Goal: Use online tool/utility: Use online tool/utility

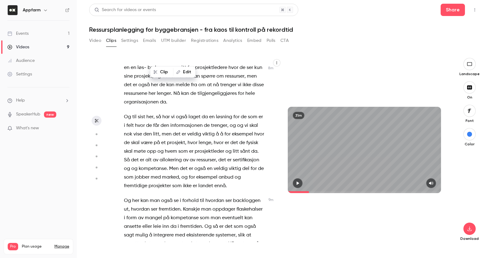
scroll to position [1180, 0]
click at [124, 115] on span "Og" at bounding box center [127, 116] width 7 height 9
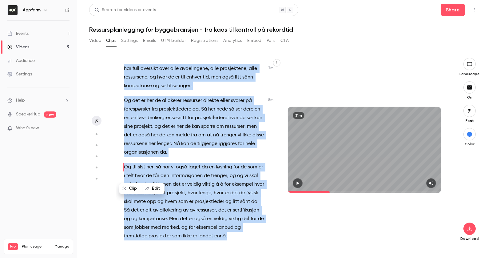
scroll to position [1161, 0]
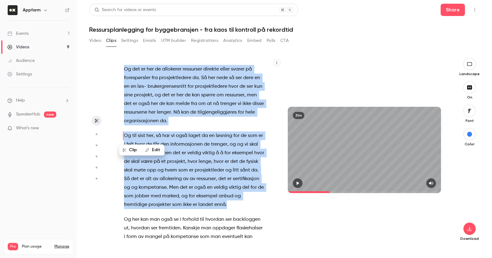
drag, startPoint x: 188, startPoint y: 98, endPoint x: 259, endPoint y: 202, distance: 126.1
click at [259, 202] on div "[PERSON_NAME] . Da er vi live . Velkommen til digitalt webinar om ressursplanle…" at bounding box center [197, 153] width 162 height 178
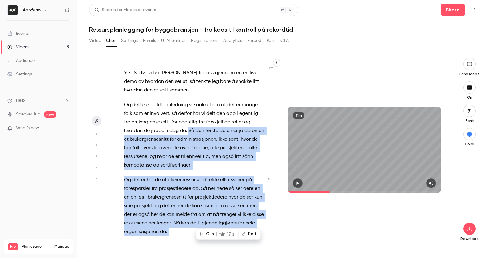
scroll to position [1027, 0]
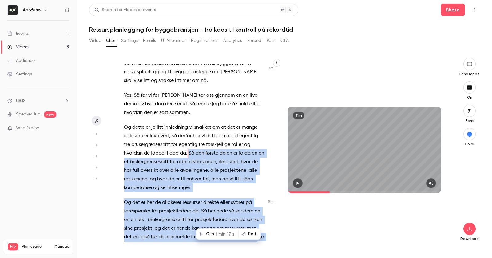
type input "*****"
click at [201, 162] on span "administrasjonen" at bounding box center [196, 162] width 39 height 9
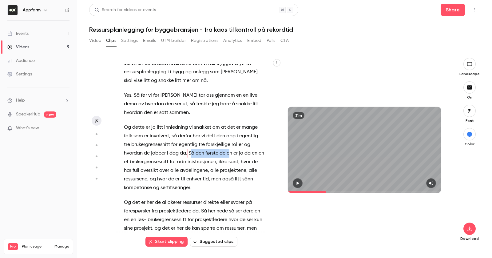
drag, startPoint x: 190, startPoint y: 153, endPoint x: 229, endPoint y: 153, distance: 38.2
click at [229, 153] on p "Og dette er jo litt innledning vi snakket om at det er mange folk som er involv…" at bounding box center [194, 157] width 141 height 69
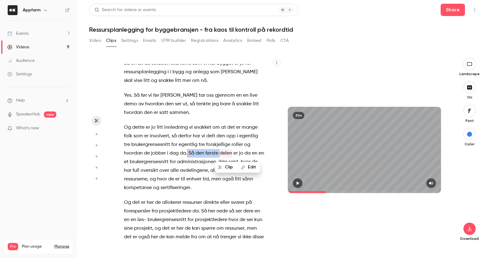
click at [250, 163] on button "Edit" at bounding box center [249, 167] width 21 height 10
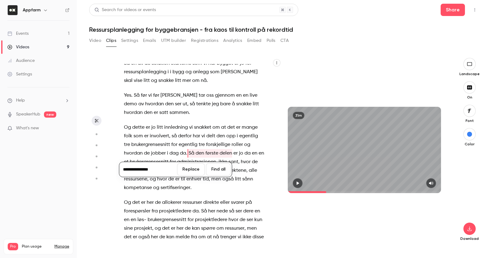
type input "**********"
click at [199, 172] on button "Replace" at bounding box center [191, 169] width 28 height 12
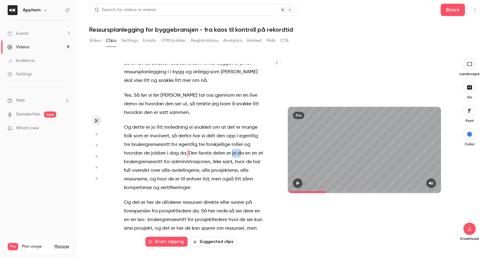
drag, startPoint x: 233, startPoint y: 153, endPoint x: 242, endPoint y: 153, distance: 8.9
click at [242, 153] on p "Og dette er jo litt innledning vi snakket om at det er mange folk som er involv…" at bounding box center [194, 157] width 141 height 69
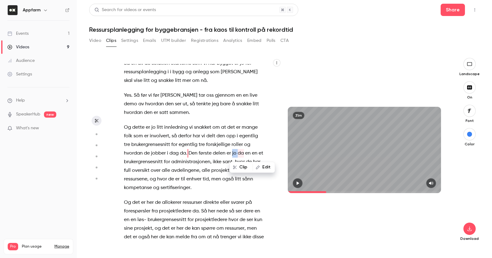
type input "*****"
click at [264, 168] on button "Edit" at bounding box center [263, 167] width 21 height 10
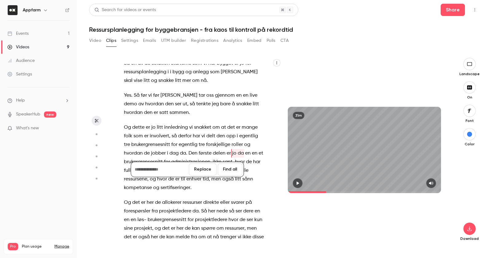
click at [210, 172] on button "Replace" at bounding box center [203, 169] width 28 height 12
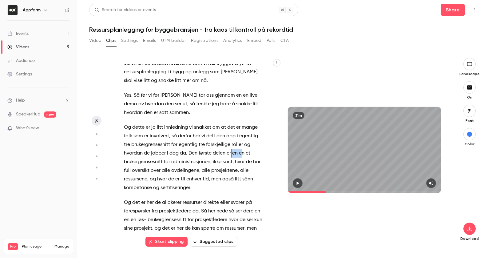
drag, startPoint x: 233, startPoint y: 152, endPoint x: 243, endPoint y: 152, distance: 10.5
click at [243, 152] on p "Og dette er jo litt innledning vi snakket om at det er mange folk som er involv…" at bounding box center [194, 157] width 141 height 69
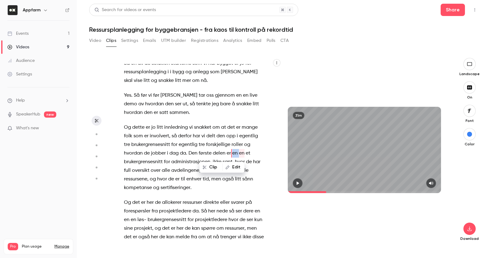
type input "***"
click at [231, 168] on button "Edit" at bounding box center [233, 167] width 21 height 10
click at [201, 170] on button "Replace" at bounding box center [204, 169] width 28 height 12
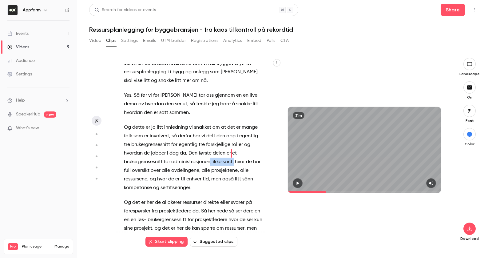
drag, startPoint x: 210, startPoint y: 163, endPoint x: 234, endPoint y: 163, distance: 23.4
click at [234, 163] on p "Og dette er jo litt innledning vi snakket om at det er mange folk som er involv…" at bounding box center [194, 157] width 141 height 69
type input "*****"
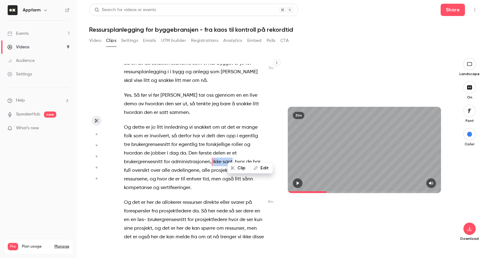
scroll to position [1036, 0]
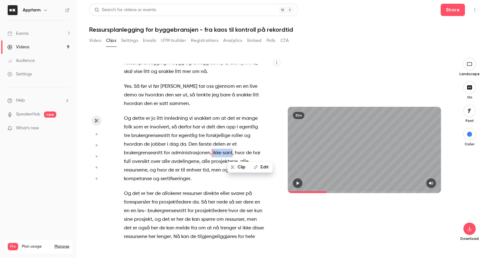
click at [262, 169] on button "Edit" at bounding box center [261, 167] width 21 height 10
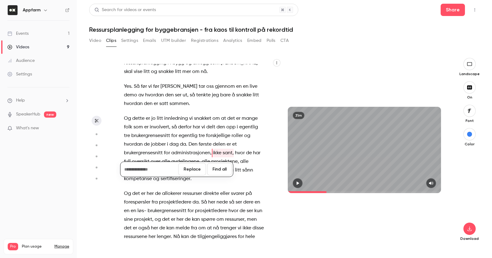
click at [190, 170] on button "Replace" at bounding box center [192, 169] width 28 height 12
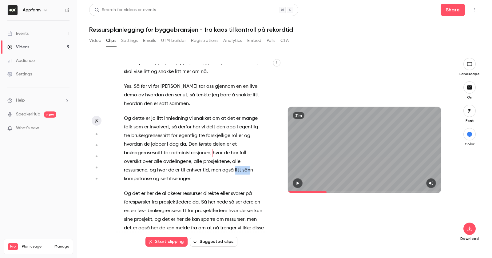
drag, startPoint x: 202, startPoint y: 170, endPoint x: 218, endPoint y: 171, distance: 16.4
click at [218, 171] on p "Og dette er jo litt innledning vi snakket om at det er mange folk som er involv…" at bounding box center [194, 148] width 141 height 69
type input "*****"
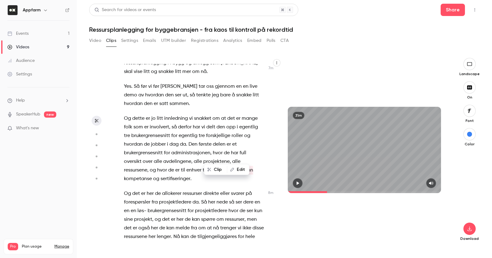
scroll to position [1053, 0]
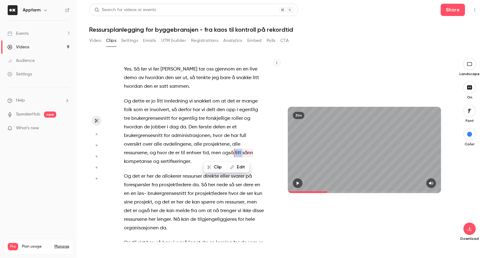
click at [237, 168] on button "Edit" at bounding box center [238, 167] width 21 height 10
click at [239, 169] on button "Replace" at bounding box center [235, 169] width 28 height 12
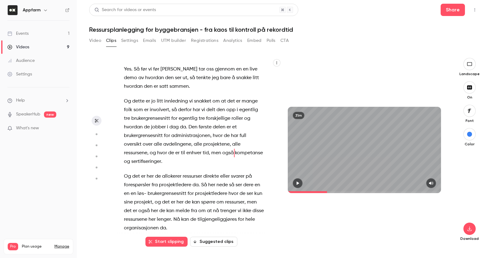
click at [211, 153] on span "men" at bounding box center [216, 153] width 10 height 9
type input "*****"
click at [211, 153] on span "men" at bounding box center [216, 153] width 10 height 9
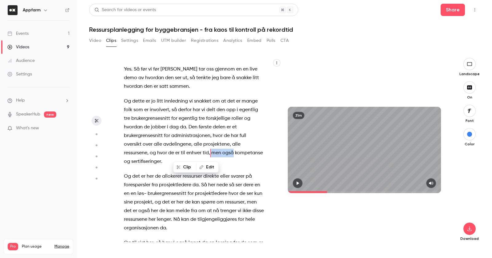
drag, startPoint x: 201, startPoint y: 153, endPoint x: 178, endPoint y: 153, distance: 22.2
click at [178, 153] on p "Og dette er jo litt innledning vi snakket om at det er mange folk som er involv…" at bounding box center [194, 131] width 141 height 69
click at [216, 166] on button "Edit" at bounding box center [218, 167] width 21 height 10
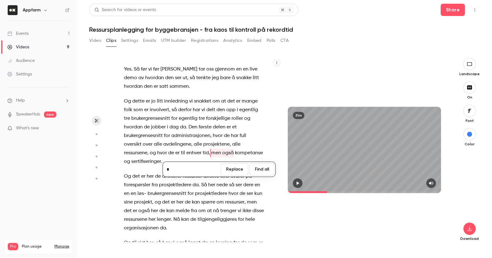
type input "**"
click at [239, 173] on button "Replace" at bounding box center [235, 169] width 28 height 12
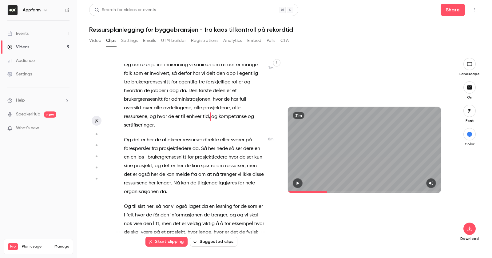
scroll to position [1091, 0]
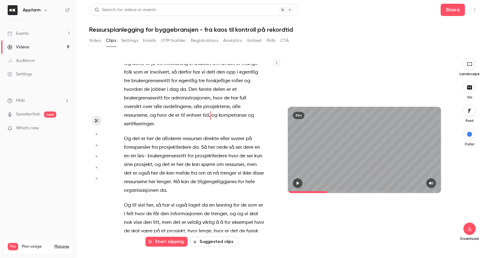
click at [195, 143] on span "da" at bounding box center [196, 147] width 6 height 9
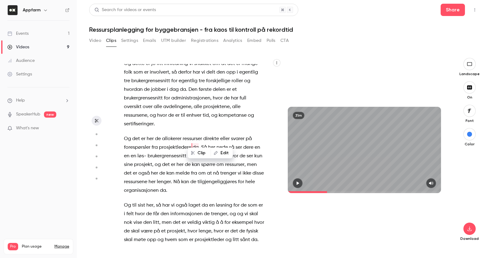
type input "*****"
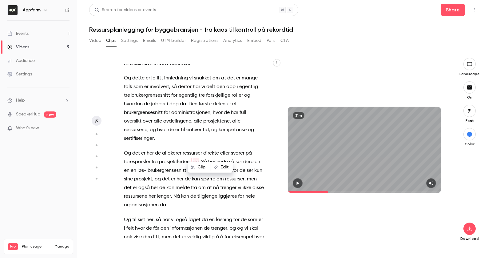
click at [225, 167] on button "Edit" at bounding box center [221, 167] width 21 height 10
click at [233, 169] on button "Replace" at bounding box center [235, 169] width 28 height 12
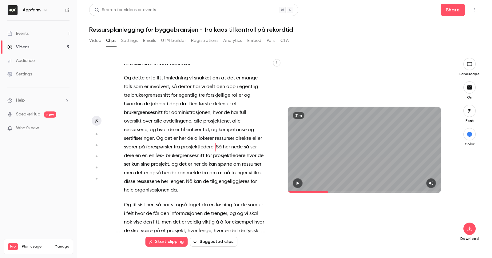
scroll to position [1070, 0]
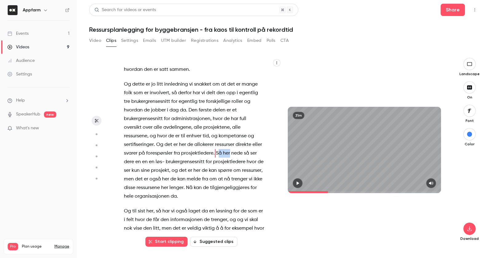
drag, startPoint x: 195, startPoint y: 153, endPoint x: 208, endPoint y: 154, distance: 12.6
click at [208, 154] on p "Og dette er jo litt innledning vi snakket om at det er mange folk som er involv…" at bounding box center [194, 140] width 141 height 121
type input "*****"
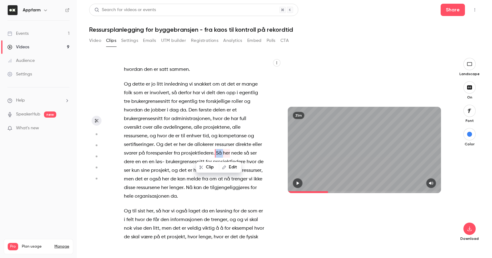
click at [229, 167] on button "Edit" at bounding box center [230, 167] width 21 height 10
type input "***"
click at [231, 167] on button "Replace" at bounding box center [235, 169] width 28 height 12
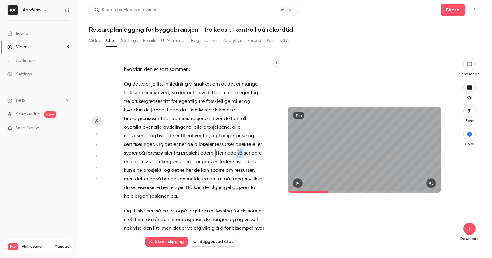
drag, startPoint x: 216, startPoint y: 154, endPoint x: 221, endPoint y: 154, distance: 4.6
click at [221, 154] on p "Og dette er jo litt innledning vi snakket om at det er mange folk som er involv…" at bounding box center [194, 140] width 141 height 121
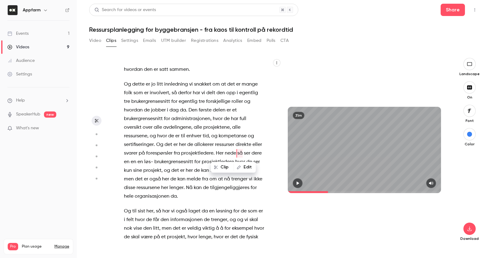
type input "*****"
click at [243, 167] on button "Edit" at bounding box center [245, 167] width 21 height 10
click at [238, 170] on button "Replace" at bounding box center [235, 169] width 28 height 12
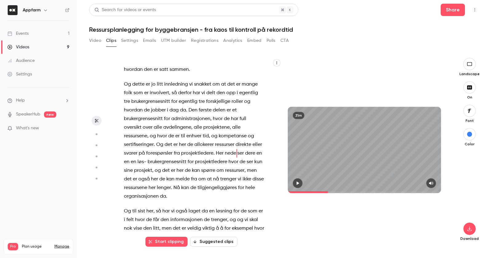
click at [146, 158] on span "løs-" at bounding box center [142, 162] width 9 height 9
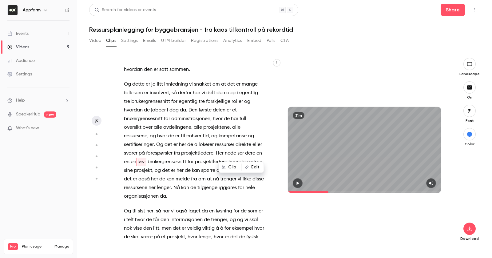
click at [238, 151] on span "ser" at bounding box center [241, 153] width 6 height 9
click at [297, 182] on icon "button" at bounding box center [298, 183] width 2 height 3
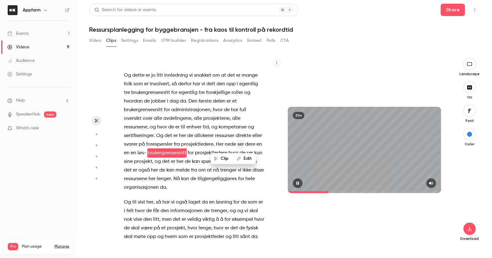
click at [297, 182] on icon "button" at bounding box center [298, 183] width 2 height 3
drag, startPoint x: 235, startPoint y: 142, endPoint x: 263, endPoint y: 143, distance: 27.4
click at [263, 143] on p "Og dette er jo litt innledning vi snakket om at det er mange folk som er involv…" at bounding box center [194, 131] width 141 height 121
type input "*****"
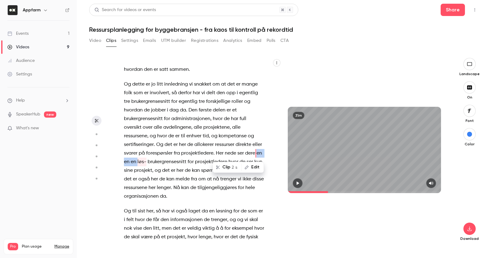
click at [252, 163] on button "Edit" at bounding box center [252, 167] width 21 height 10
type input "**"
click at [231, 169] on button "Replace" at bounding box center [223, 169] width 28 height 12
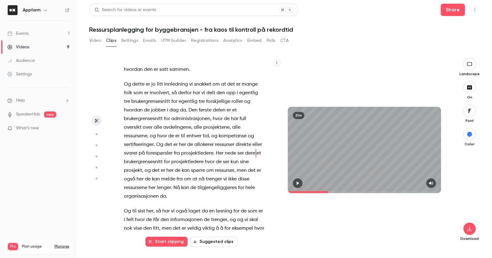
click at [153, 188] on span "her" at bounding box center [152, 187] width 7 height 9
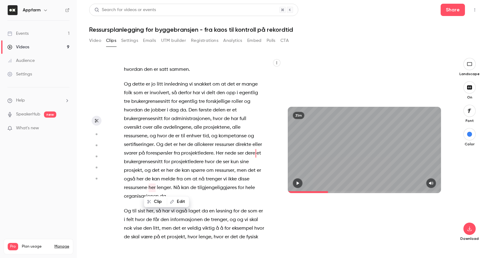
click at [153, 188] on span "her" at bounding box center [152, 187] width 7 height 9
type input "*****"
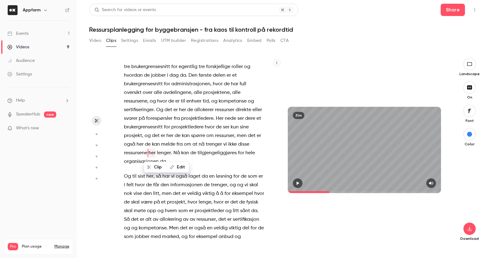
click at [177, 171] on button "Edit" at bounding box center [178, 167] width 21 height 10
click at [225, 167] on button "Replace" at bounding box center [221, 169] width 28 height 12
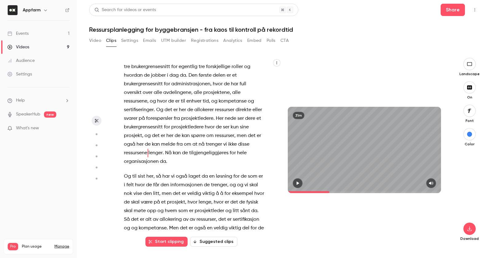
click at [161, 162] on span "da" at bounding box center [163, 161] width 6 height 9
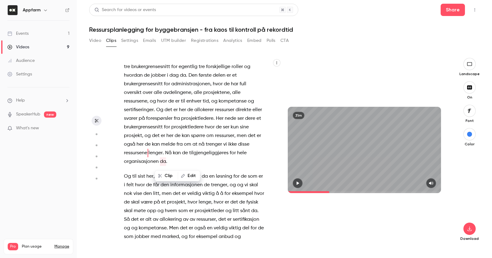
click at [161, 162] on span "da" at bounding box center [163, 161] width 6 height 9
type input "*****"
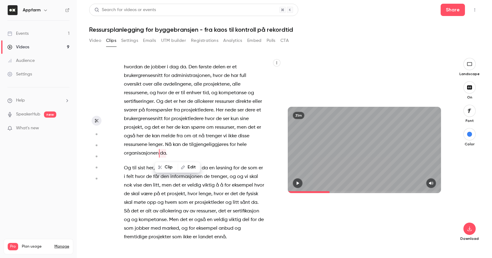
click at [190, 166] on button "Edit" at bounding box center [188, 167] width 21 height 10
click at [235, 170] on button "Replace" at bounding box center [232, 169] width 28 height 12
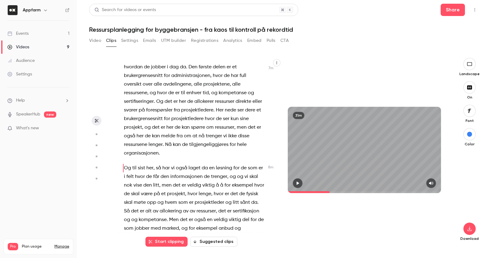
scroll to position [1129, 0]
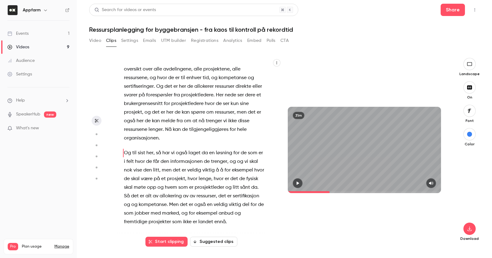
click at [147, 154] on span "her" at bounding box center [149, 153] width 7 height 9
type input "*****"
click at [147, 154] on span "her" at bounding box center [149, 153] width 7 height 9
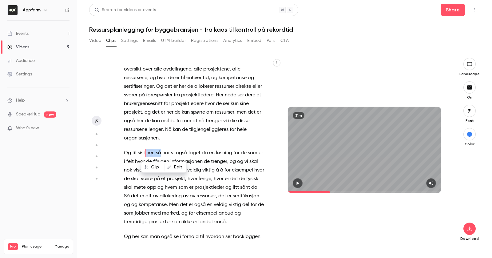
drag, startPoint x: 162, startPoint y: 154, endPoint x: 147, endPoint y: 154, distance: 14.5
click at [147, 154] on p "Og til sist her , så har vi også laget da en løsning for de som er i felt hvor …" at bounding box center [194, 188] width 141 height 78
click at [181, 168] on icon "button" at bounding box center [179, 167] width 4 height 4
click at [230, 170] on button "Replace" at bounding box center [228, 169] width 28 height 12
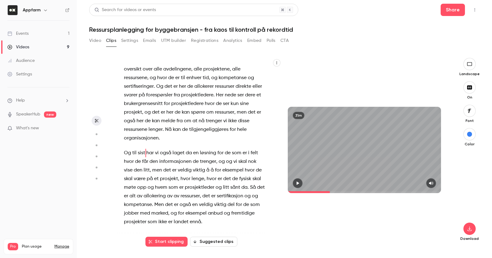
click at [190, 150] on span "da" at bounding box center [189, 153] width 6 height 9
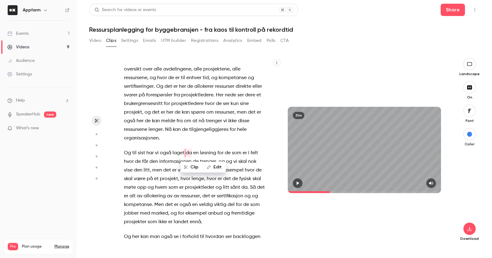
type input "*****"
click at [215, 168] on button "Edit" at bounding box center [214, 167] width 21 height 10
click at [235, 173] on button "Replace" at bounding box center [235, 169] width 28 height 12
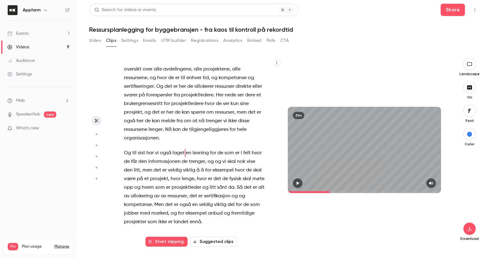
click at [211, 162] on span "og" at bounding box center [211, 161] width 6 height 9
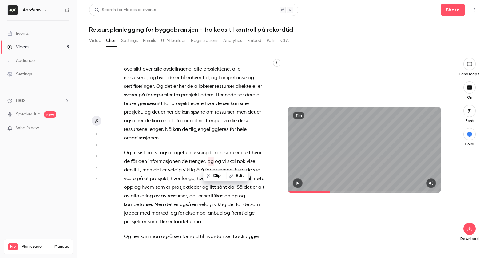
type input "*****"
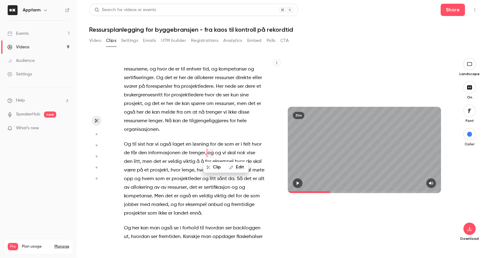
click at [235, 165] on button "Edit" at bounding box center [237, 167] width 21 height 10
click at [235, 170] on button "Replace" at bounding box center [235, 169] width 28 height 12
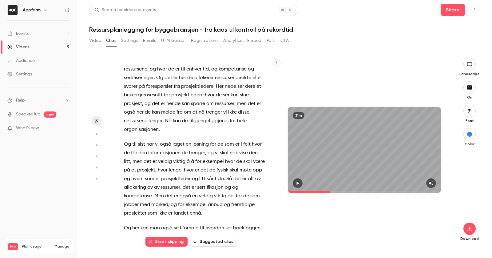
click at [231, 150] on span "nok" at bounding box center [234, 153] width 8 height 9
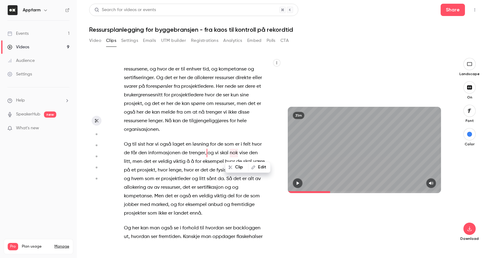
type input "*****"
click at [231, 150] on span "nok" at bounding box center [234, 153] width 8 height 9
click at [258, 167] on button "Edit" at bounding box center [259, 167] width 21 height 10
click at [204, 173] on button "Replace" at bounding box center [197, 169] width 28 height 12
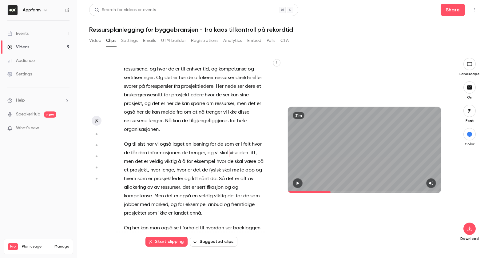
click at [250, 153] on span "litt" at bounding box center [253, 153] width 6 height 9
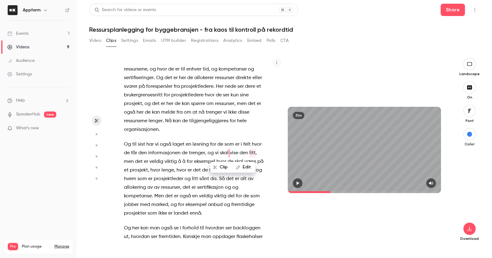
click at [250, 153] on span "litt" at bounding box center [253, 153] width 6 height 9
type input "*****"
click at [248, 167] on button "Edit" at bounding box center [244, 167] width 21 height 10
type input "*******"
click at [219, 168] on button "Replace" at bounding box center [214, 169] width 28 height 12
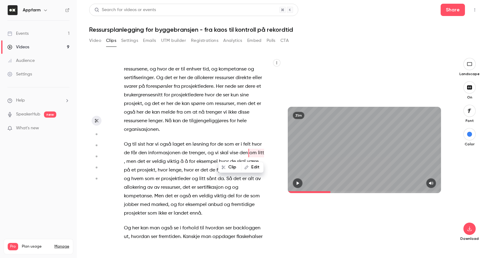
click at [155, 175] on p "Og til sist har vi også laget en løsning for de som er i felt hvor de får den i…" at bounding box center [194, 179] width 141 height 78
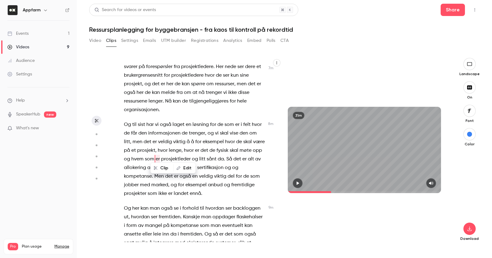
scroll to position [1163, 0]
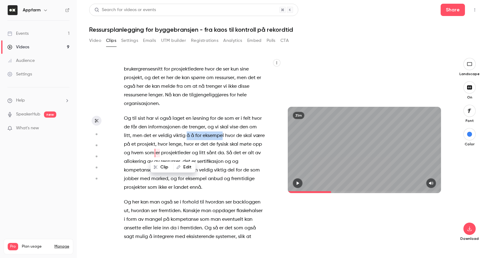
drag, startPoint x: 186, startPoint y: 135, endPoint x: 223, endPoint y: 135, distance: 36.9
click at [223, 135] on p "Og til sist har vi også laget en løsning for de som er i felt hvor de får den i…" at bounding box center [194, 153] width 141 height 78
type input "*****"
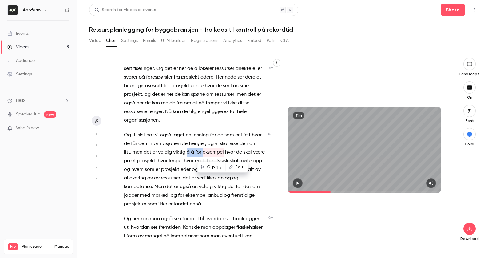
scroll to position [1146, 0]
click at [236, 169] on button "Edit" at bounding box center [236, 167] width 21 height 10
click at [232, 168] on button "Replace" at bounding box center [235, 169] width 28 height 12
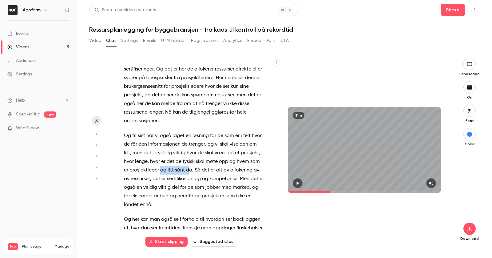
drag, startPoint x: 160, startPoint y: 170, endPoint x: 189, endPoint y: 170, distance: 29.2
click at [189, 170] on p "Og til sist har vi også laget en løsning for de som er i felt hvor de får den i…" at bounding box center [194, 170] width 141 height 78
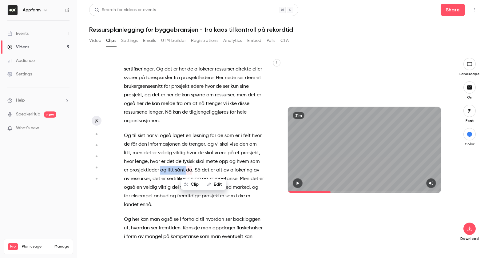
type input "*****"
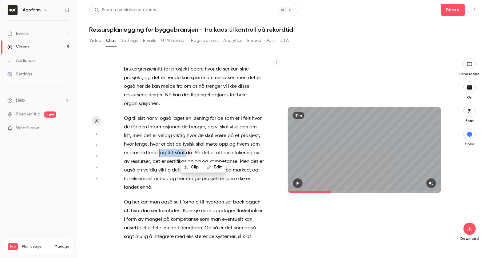
click at [215, 169] on button "Edit" at bounding box center [215, 167] width 21 height 10
click at [225, 172] on button "Replace" at bounding box center [235, 169] width 28 height 12
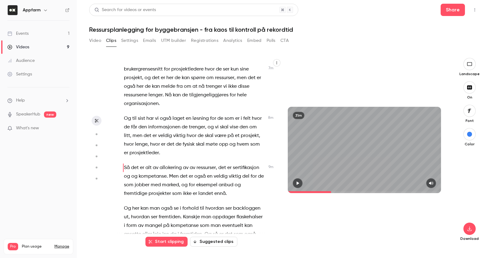
scroll to position [1178, 0]
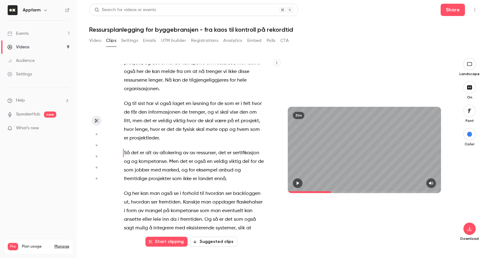
click at [247, 154] on span "sertifikasjon" at bounding box center [246, 153] width 26 height 9
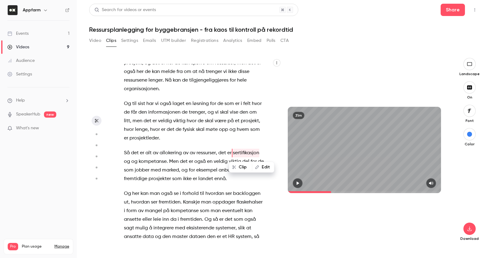
type input "*****"
click at [262, 165] on button "Edit" at bounding box center [263, 167] width 21 height 10
type input "**********"
click at [223, 171] on button "Replace" at bounding box center [219, 169] width 28 height 12
click at [131, 160] on span "og" at bounding box center [134, 161] width 6 height 9
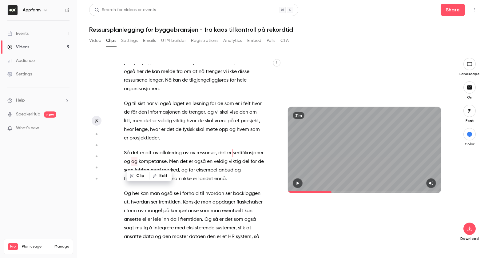
type input "*****"
click at [131, 166] on div "Clip Edit" at bounding box center [151, 176] width 41 height 20
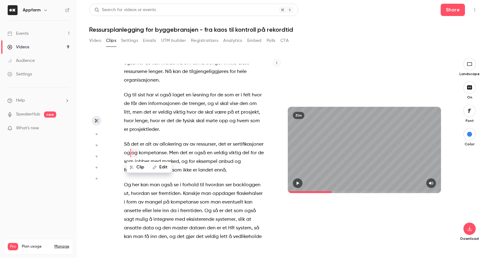
click at [158, 164] on button "Edit" at bounding box center [160, 167] width 21 height 10
click at [199, 167] on button "Replace" at bounding box center [204, 169] width 28 height 12
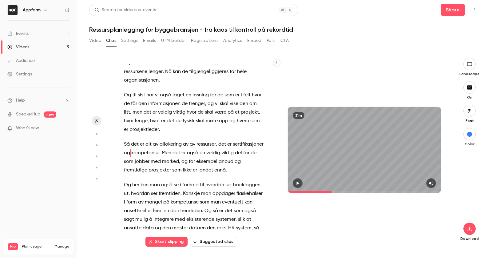
click at [201, 154] on span "en" at bounding box center [203, 153] width 6 height 9
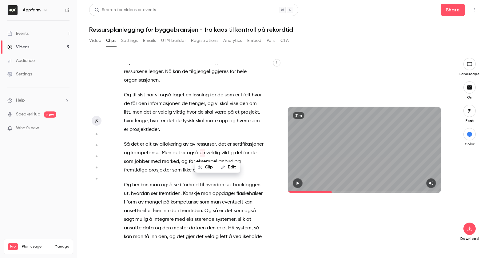
type input "*****"
click at [227, 170] on button "Edit" at bounding box center [229, 167] width 21 height 10
click at [227, 170] on button "Replace" at bounding box center [235, 169] width 28 height 12
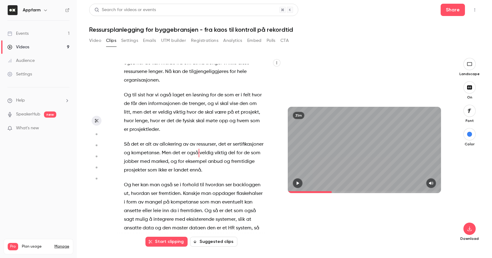
click at [230, 153] on span "del" at bounding box center [231, 153] width 7 height 9
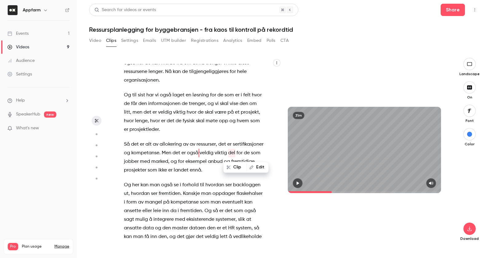
type input "*****"
click at [230, 153] on span "del" at bounding box center [231, 153] width 7 height 9
click at [254, 167] on button "Edit" at bounding box center [257, 167] width 21 height 10
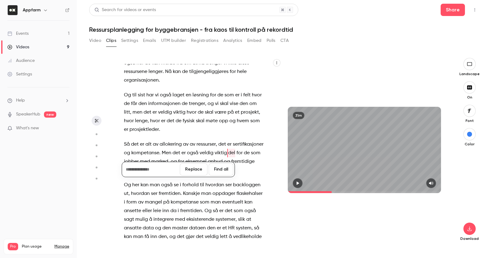
click at [191, 167] on button "Replace" at bounding box center [194, 169] width 28 height 12
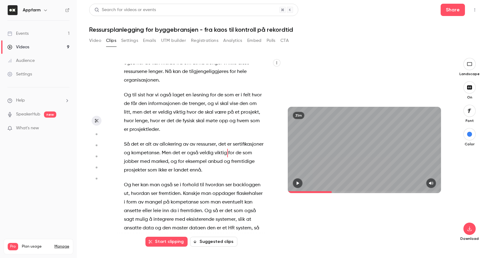
click at [227, 170] on p "Så det er alt av allokering av av ressurser , det er sertifikasjoner og kompeta…" at bounding box center [194, 157] width 141 height 34
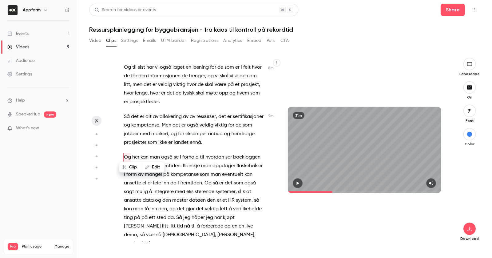
scroll to position [1218, 0]
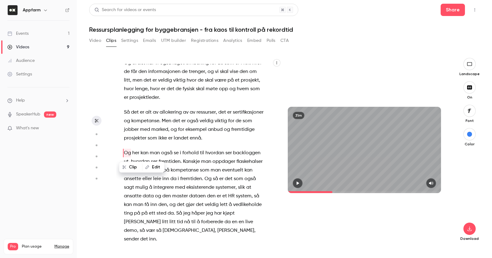
click at [210, 140] on p "Så det er alt av allokering av av ressurser , det er sertifikasjoner og kompeta…" at bounding box center [194, 125] width 141 height 34
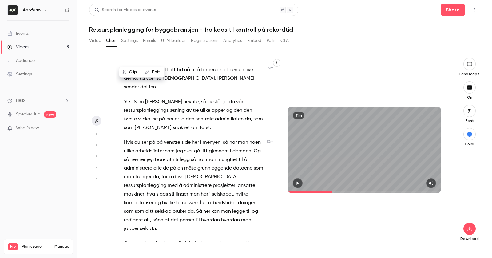
scroll to position [1371, 0]
click at [127, 137] on span "Hvis" at bounding box center [128, 141] width 9 height 9
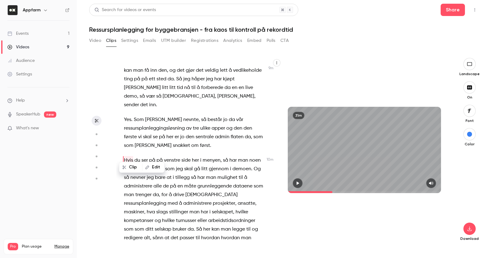
scroll to position [1351, 0]
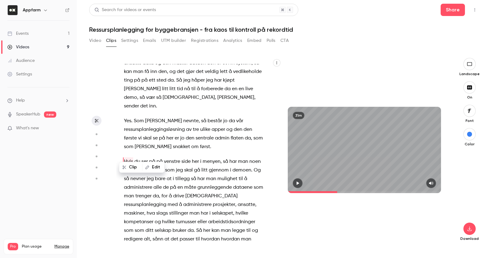
click at [302, 183] on button "button" at bounding box center [298, 183] width 10 height 10
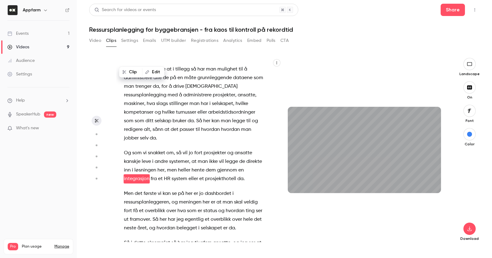
scroll to position [1469, 0]
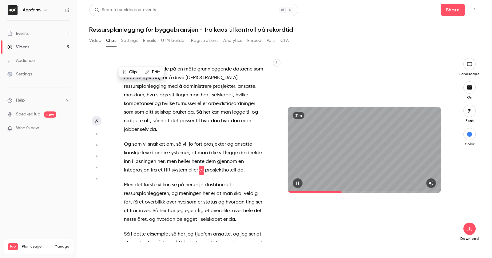
click at [295, 184] on button "button" at bounding box center [298, 183] width 10 height 10
type input "*****"
click at [293, 178] on button "button" at bounding box center [298, 183] width 10 height 10
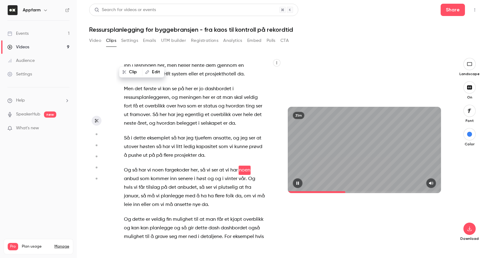
scroll to position [1574, 0]
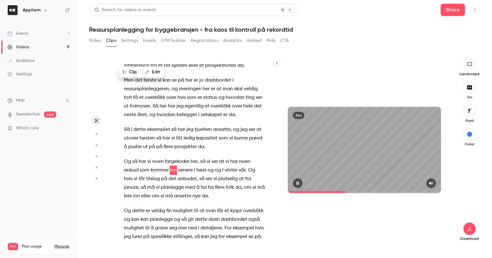
click at [125, 206] on span "Og" at bounding box center [127, 210] width 7 height 9
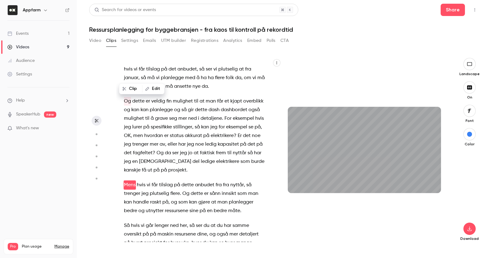
scroll to position [1698, 0]
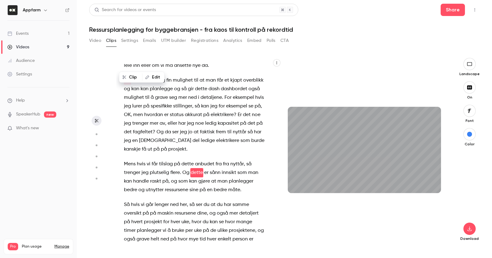
click at [186, 160] on span "dette" at bounding box center [188, 164] width 12 height 9
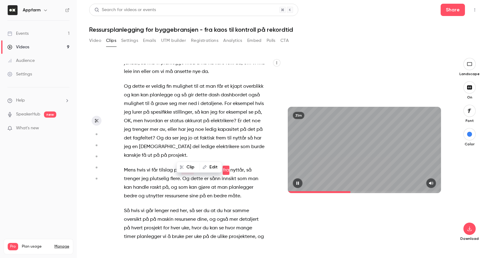
click at [300, 182] on icon "button" at bounding box center [297, 183] width 5 height 4
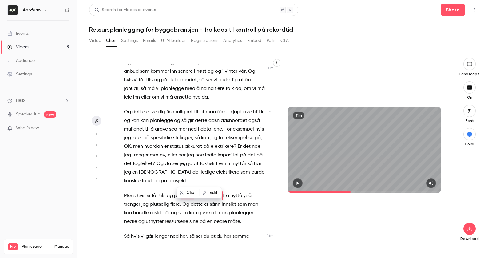
scroll to position [1673, 0]
drag, startPoint x: 133, startPoint y: 94, endPoint x: 227, endPoint y: 95, distance: 93.9
click at [227, 107] on p "Og dette er veldig fin mulighet til at man får et kjapt overblikk og kan kan pl…" at bounding box center [194, 146] width 141 height 78
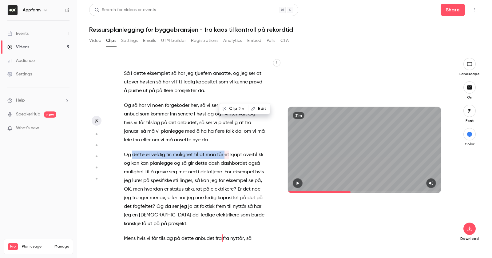
type input "*****"
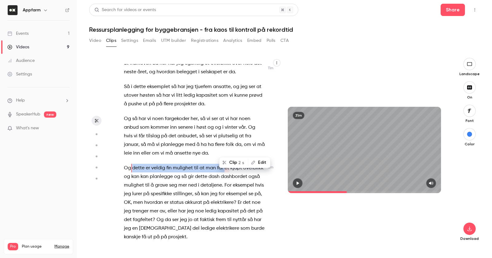
scroll to position [1615, 0]
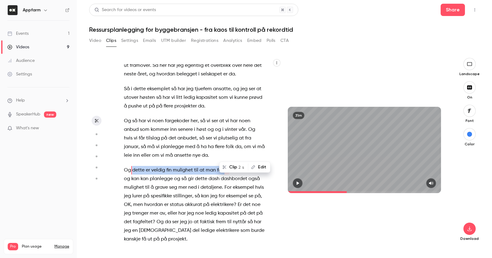
click at [254, 169] on button "Edit" at bounding box center [259, 167] width 21 height 10
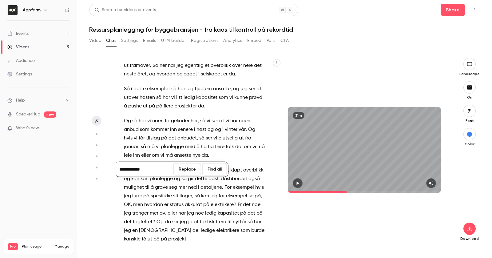
type input "**********"
click at [187, 170] on button "Replace" at bounding box center [188, 169] width 28 height 12
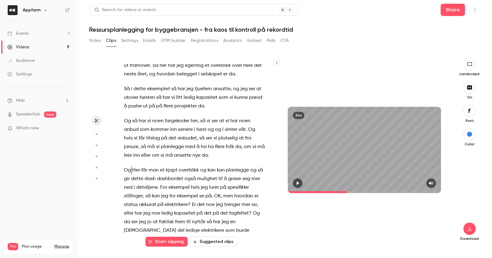
click at [298, 184] on icon "button" at bounding box center [298, 183] width 2 height 3
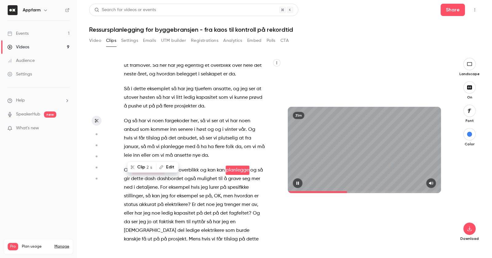
click at [298, 184] on icon "button" at bounding box center [298, 183] width 2 height 3
click at [217, 166] on span "kan" at bounding box center [221, 170] width 8 height 9
type input "*****"
click at [217, 166] on span "kan" at bounding box center [221, 170] width 8 height 9
click at [246, 167] on button "Edit" at bounding box center [246, 167] width 21 height 10
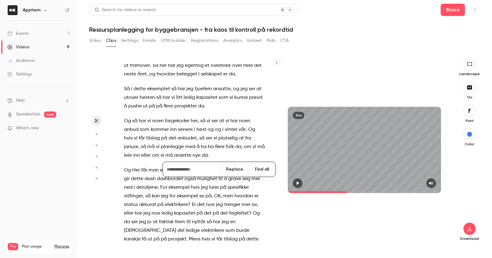
click at [240, 166] on button "Replace" at bounding box center [235, 169] width 28 height 12
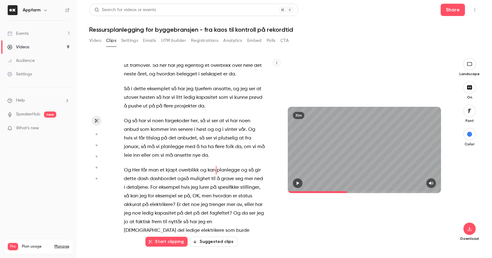
click at [241, 168] on span at bounding box center [240, 170] width 1 height 5
type input "*****"
click at [243, 166] on span "og" at bounding box center [244, 170] width 6 height 9
click at [237, 166] on button "Edit" at bounding box center [235, 167] width 21 height 10
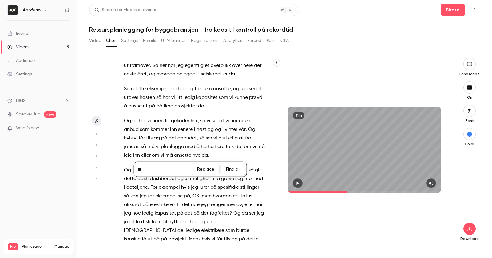
type input "*"
click at [210, 170] on button "Replace" at bounding box center [206, 169] width 28 height 12
click at [247, 166] on span "så" at bounding box center [246, 170] width 5 height 9
click at [218, 166] on span "planlegge" at bounding box center [228, 170] width 23 height 9
type input "*****"
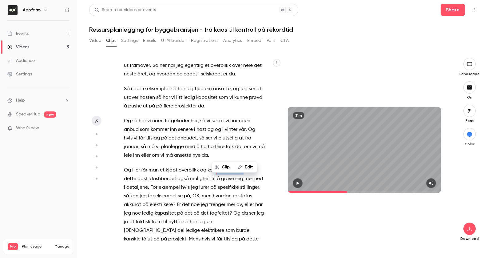
drag, startPoint x: 215, startPoint y: 152, endPoint x: 243, endPoint y: 153, distance: 28.3
click at [243, 166] on p "Og Her får man et kjapt overblikk og kan planlegge , så gir dette dash dashbord…" at bounding box center [194, 222] width 141 height 112
click at [237, 169] on button "Edit" at bounding box center [230, 167] width 21 height 10
type input "**********"
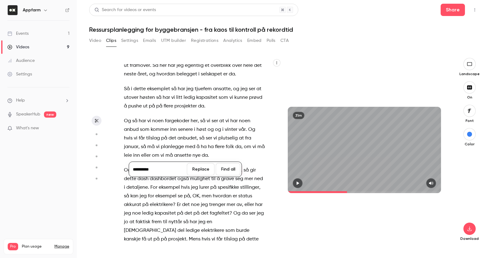
click at [197, 169] on button "Replace" at bounding box center [201, 169] width 28 height 12
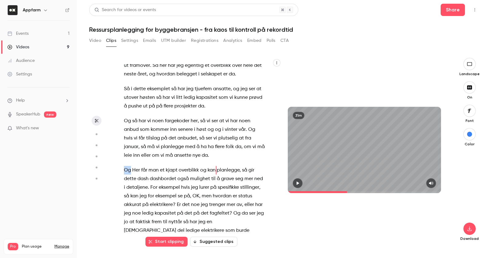
drag, startPoint x: 130, startPoint y: 154, endPoint x: 121, endPoint y: 154, distance: 8.9
click at [121, 154] on div "[PERSON_NAME] . Da er vi live . Velkommen til digitalt webinar om ressursplanle…" at bounding box center [197, 153] width 162 height 178
type input "***"
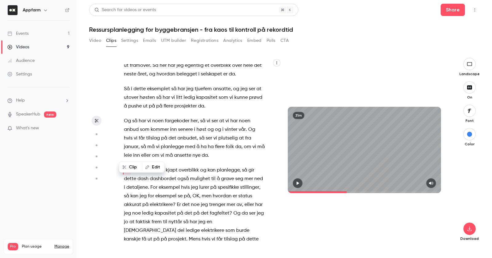
click at [151, 166] on button "Edit" at bounding box center [153, 167] width 21 height 10
click at [201, 168] on button "Replace" at bounding box center [196, 169] width 28 height 12
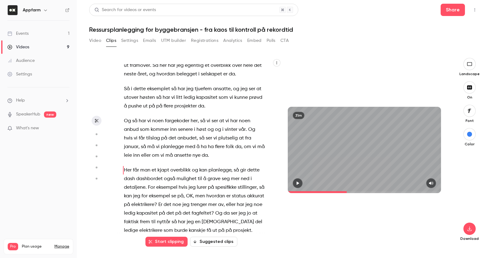
click at [300, 180] on button "button" at bounding box center [298, 183] width 10 height 10
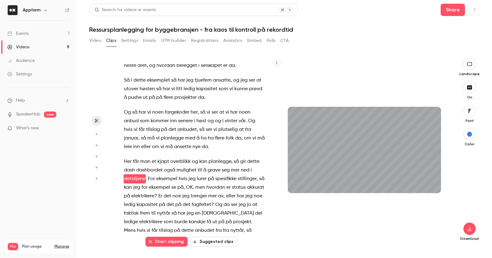
scroll to position [1632, 0]
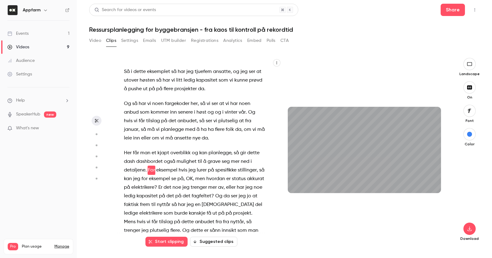
click at [293, 178] on button "button" at bounding box center [298, 183] width 10 height 10
click at [129, 157] on span "dash" at bounding box center [129, 161] width 11 height 9
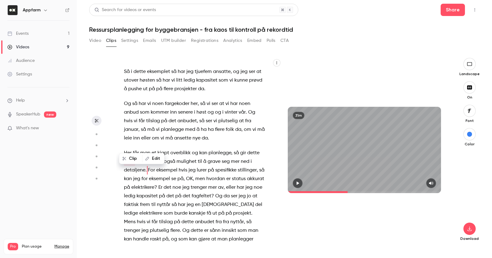
type input "***"
click at [129, 157] on span "dash" at bounding box center [129, 161] width 11 height 9
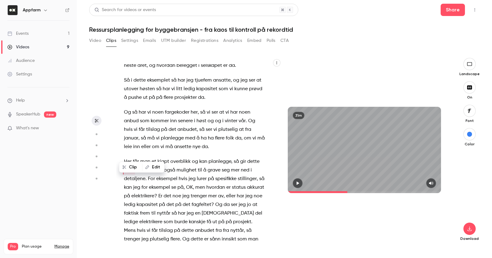
click at [153, 169] on button "Edit" at bounding box center [153, 167] width 21 height 10
click at [186, 171] on button "Replace" at bounding box center [196, 169] width 28 height 12
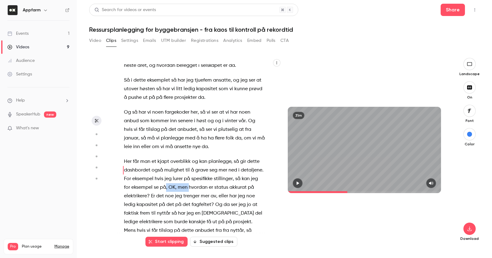
drag, startPoint x: 190, startPoint y: 171, endPoint x: 166, endPoint y: 170, distance: 23.1
click at [166, 170] on p "Her får man et kjapt overblikk og kan planlegge, så gir dette dashbordet også m…" at bounding box center [194, 208] width 141 height 103
type input "*****"
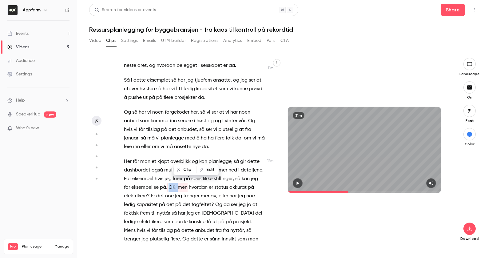
scroll to position [1641, 0]
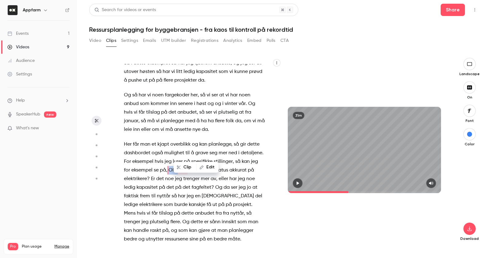
click at [208, 167] on button "Edit" at bounding box center [207, 167] width 21 height 10
click at [239, 171] on button "Replace" at bounding box center [235, 169] width 28 height 12
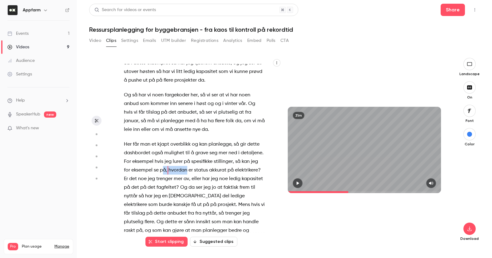
drag, startPoint x: 168, startPoint y: 152, endPoint x: 163, endPoint y: 152, distance: 5.5
click at [163, 152] on p "Her får man et kjapt overblikk og kan planlegge, så gir dette dashbordet også m…" at bounding box center [194, 191] width 141 height 103
type input "*****"
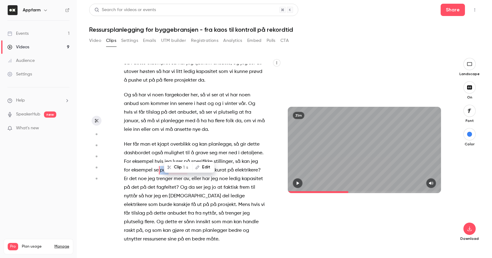
click at [206, 166] on button "Edit" at bounding box center [203, 167] width 21 height 10
click at [175, 168] on input "**********" at bounding box center [191, 169] width 55 height 12
type input "**********"
click at [234, 170] on button "Replace" at bounding box center [235, 169] width 28 height 12
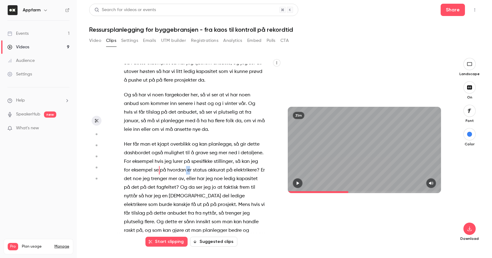
drag, startPoint x: 187, startPoint y: 153, endPoint x: 191, endPoint y: 153, distance: 4.3
click at [191, 153] on p "Her får man et kjapt overblikk og kan planlegge, så gir dette dashbordet også m…" at bounding box center [194, 191] width 141 height 103
type input "*****"
click at [216, 167] on button "Edit" at bounding box center [216, 167] width 21 height 10
click at [209, 140] on p "Her får man et kjapt overblikk og kan planlegge, så gir dette dashbordet også m…" at bounding box center [194, 191] width 141 height 103
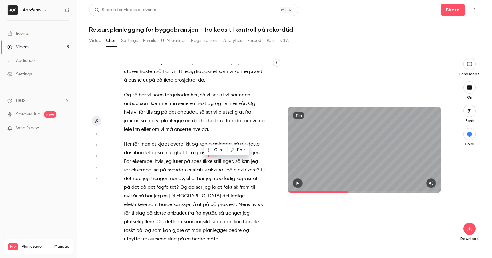
scroll to position [1623, 0]
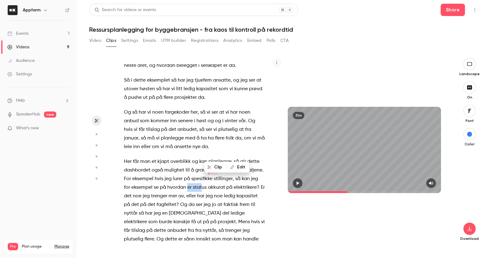
drag, startPoint x: 187, startPoint y: 172, endPoint x: 203, endPoint y: 168, distance: 16.4
click at [203, 168] on p "Her får man et kjapt overblikk og kan planlegge, så gir dette dashbordet også m…" at bounding box center [194, 208] width 141 height 103
type input "*****"
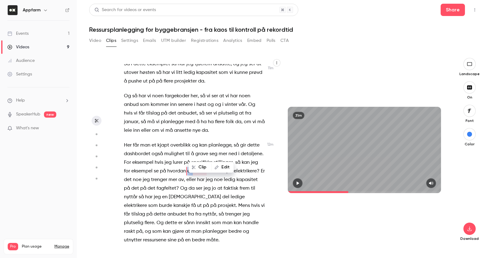
scroll to position [1641, 0]
click at [227, 170] on button "Edit" at bounding box center [222, 167] width 21 height 10
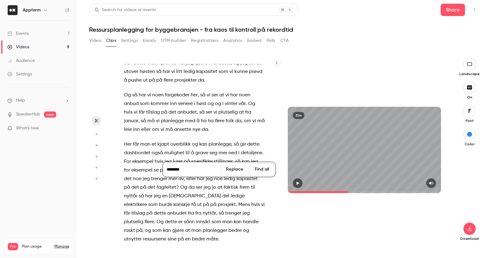
type input "*********"
click at [238, 172] on button "Replace" at bounding box center [235, 169] width 28 height 12
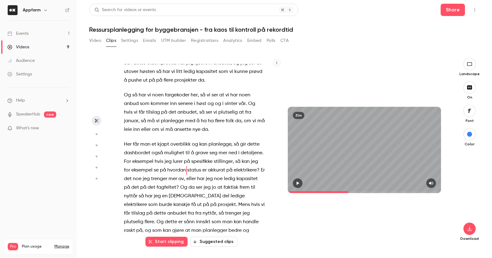
click at [227, 150] on p "Her får man et kjapt overblikk og kan planlegge, så gir dette dashbordet også m…" at bounding box center [194, 191] width 141 height 103
click at [227, 166] on span "på" at bounding box center [230, 170] width 6 height 9
click at [219, 166] on span "akkurat" at bounding box center [216, 170] width 17 height 9
click at [159, 174] on span "trenger" at bounding box center [159, 178] width 16 height 9
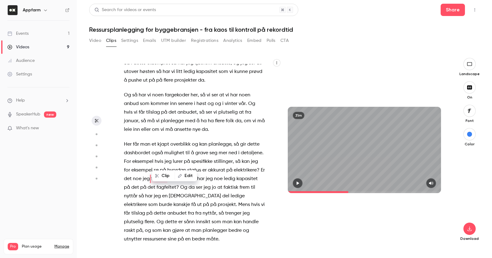
scroll to position [1649, 0]
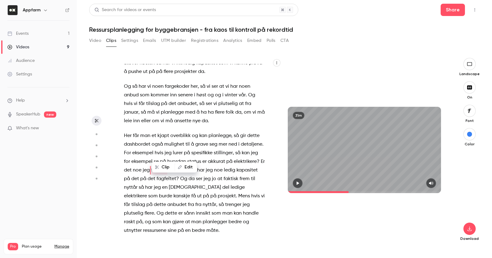
click at [217, 176] on span at bounding box center [216, 178] width 1 height 5
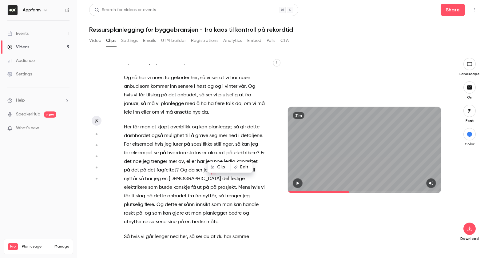
click at [203, 183] on span "på" at bounding box center [206, 187] width 6 height 9
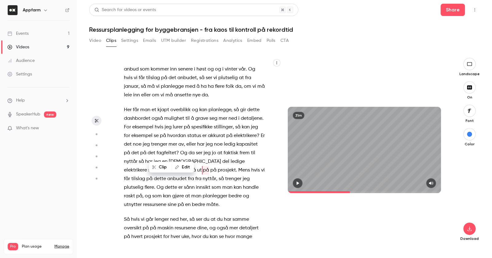
click at [159, 168] on span at bounding box center [158, 170] width 1 height 5
type input "*****"
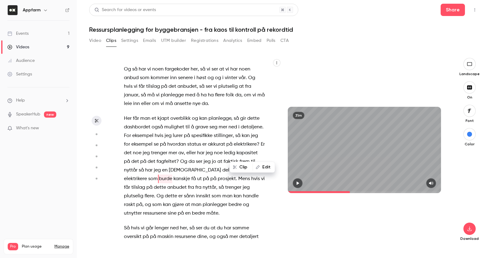
click at [172, 174] on span "burde" at bounding box center [165, 178] width 13 height 9
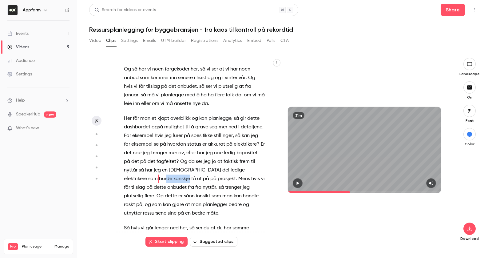
drag, startPoint x: 238, startPoint y: 151, endPoint x: 141, endPoint y: 163, distance: 97.9
click at [141, 163] on p "Her får man et kjapt overblikk og kan planlegge, så gir dette dashbordet også m…" at bounding box center [194, 165] width 141 height 103
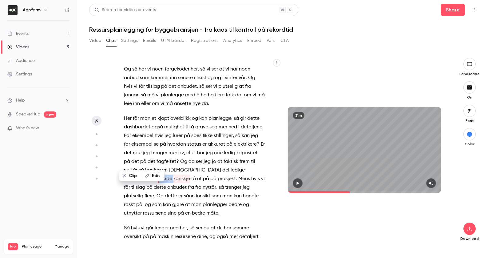
click at [156, 177] on button "Edit" at bounding box center [153, 176] width 21 height 10
click at [170, 178] on input "**********" at bounding box center [153, 178] width 55 height 12
type input "**********"
click at [195, 181] on button "Replace" at bounding box center [196, 178] width 28 height 12
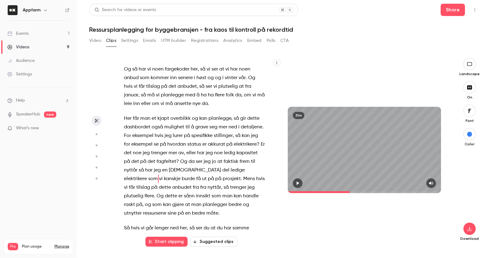
click at [243, 174] on span "Mens" at bounding box center [249, 178] width 12 height 9
type input "*****"
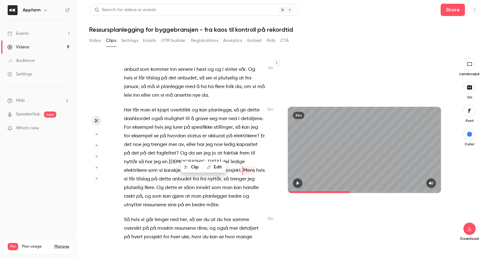
scroll to position [1675, 0]
click at [212, 166] on button "Edit" at bounding box center [215, 167] width 21 height 10
type input "****"
click at [234, 169] on button "Replace" at bounding box center [235, 169] width 28 height 12
click at [153, 175] on p "Her får man et kjapt overblikk og kan planlegge, så gir dette dashbordet også m…" at bounding box center [194, 157] width 141 height 103
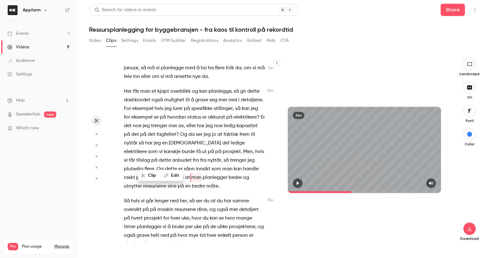
scroll to position [1693, 0]
click at [212, 166] on span "som" at bounding box center [217, 170] width 10 height 9
type input "*****"
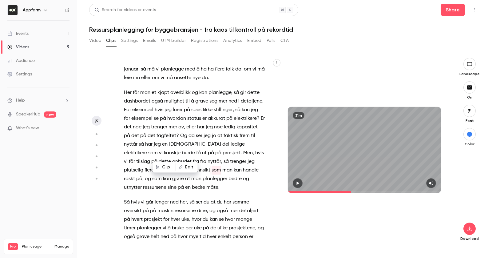
click at [186, 168] on button "Edit" at bounding box center [186, 167] width 21 height 10
click at [223, 173] on button "Replace" at bounding box center [229, 169] width 28 height 12
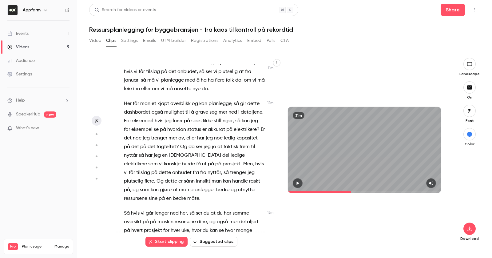
scroll to position [1674, 0]
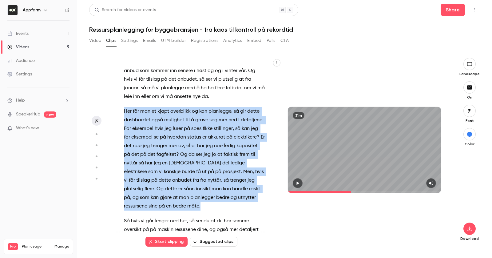
drag, startPoint x: 124, startPoint y: 94, endPoint x: 148, endPoint y: 190, distance: 99.3
click at [148, 190] on p "Her får man et kjapt overblikk og kan planlegge, så gir dette dashbordet også m…" at bounding box center [194, 158] width 141 height 103
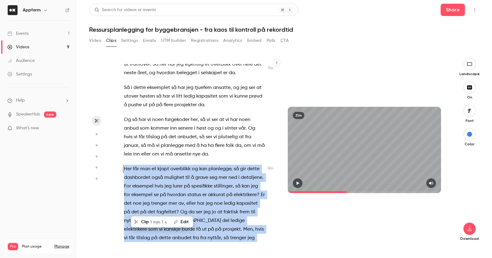
scroll to position [1615, 0]
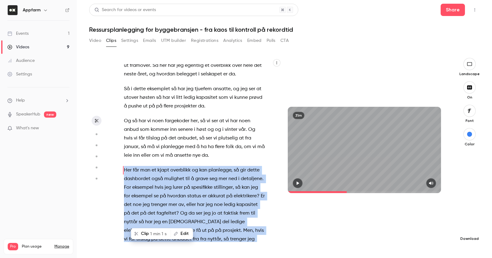
click at [469, 226] on icon "button" at bounding box center [469, 228] width 7 height 5
click at [430, 220] on span "High quality requires longer processing" at bounding box center [424, 223] width 70 height 6
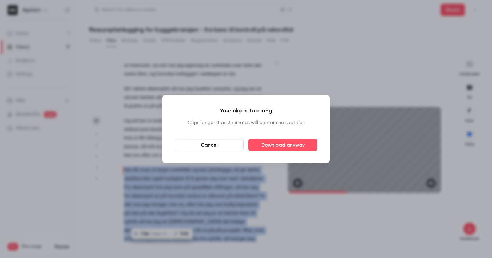
click at [223, 145] on button "Cancel" at bounding box center [209, 145] width 69 height 12
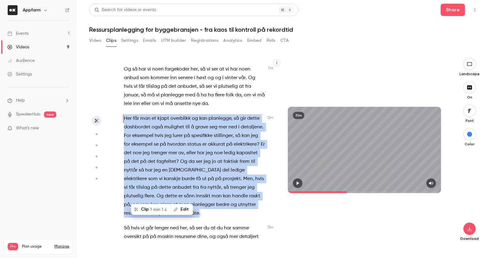
scroll to position [1667, 0]
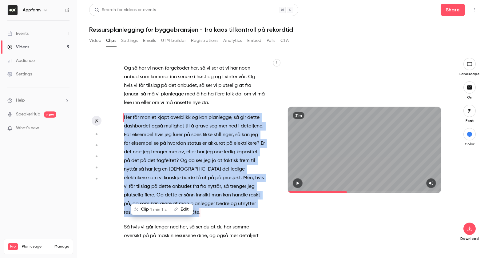
click at [142, 148] on span "noe" at bounding box center [137, 152] width 9 height 9
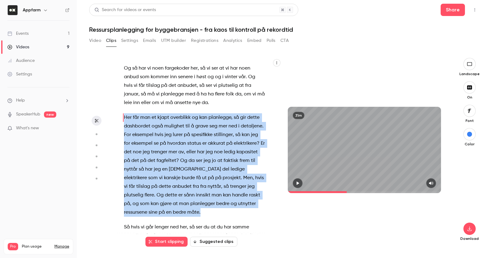
drag, startPoint x: 122, startPoint y: 97, endPoint x: 153, endPoint y: 195, distance: 103.0
click at [153, 195] on div "[PERSON_NAME] . Da er vi live . Velkommen til digitalt webinar om ressursplanle…" at bounding box center [197, 153] width 162 height 178
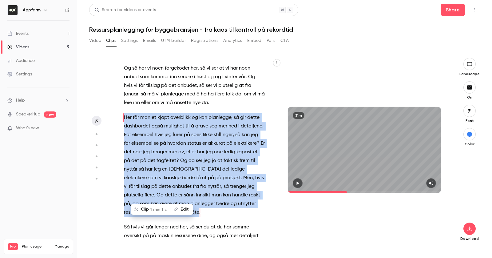
click at [150, 210] on span "1 min 1 s" at bounding box center [158, 209] width 17 height 6
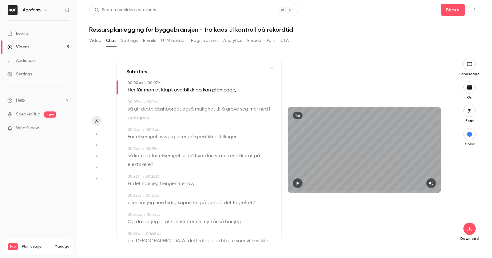
click at [298, 186] on button "button" at bounding box center [298, 183] width 10 height 10
type input "**"
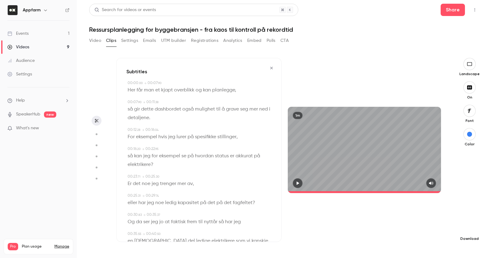
click at [472, 226] on icon "button" at bounding box center [469, 228] width 7 height 5
click at [424, 216] on span "Full HD" at bounding box center [424, 217] width 70 height 6
